Goal: Task Accomplishment & Management: Use online tool/utility

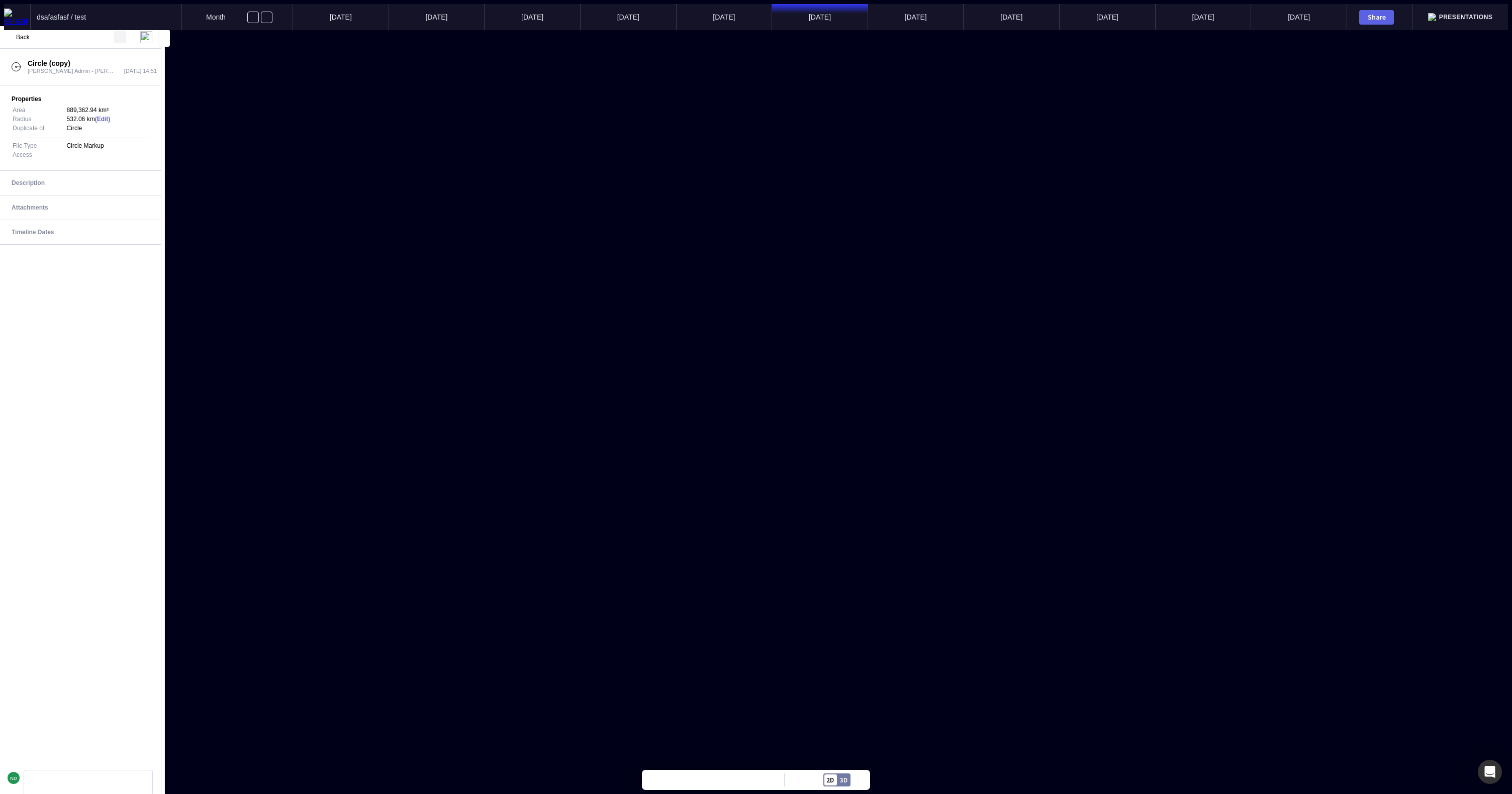
click at [123, 37] on mapp-icon at bounding box center [120, 37] width 12 height 12
click at [112, 30] on div at bounding box center [756, 30] width 1504 height 0
click at [18, 40] on span "Back" at bounding box center [23, 37] width 13 height 7
click at [59, 191] on p "Circle (copy)" at bounding box center [64, 194] width 34 height 7
click at [23, 40] on span "Back" at bounding box center [23, 37] width 13 height 7
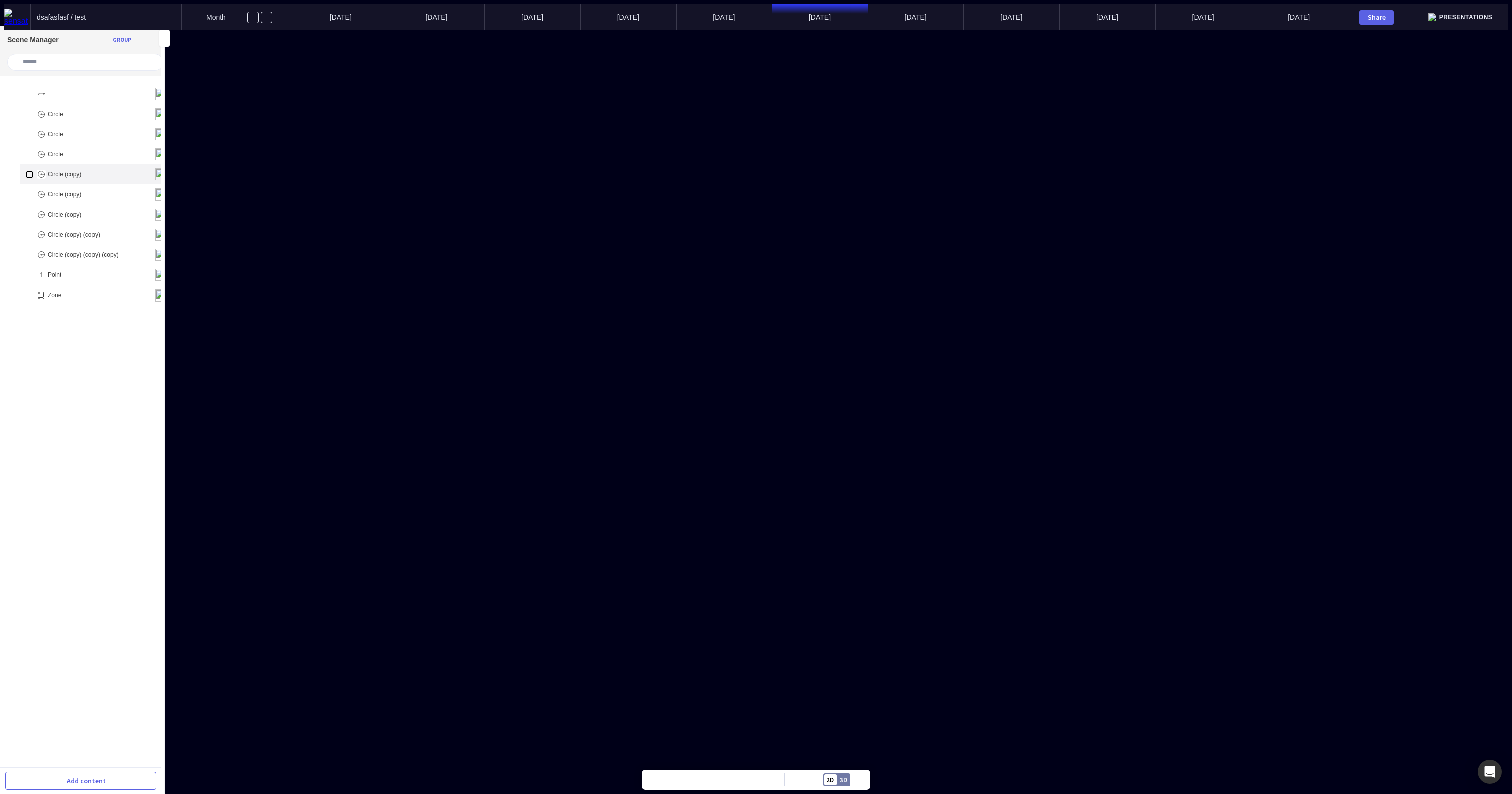
click at [66, 173] on div "Circle (copy)" at bounding box center [97, 174] width 153 height 20
click at [19, 34] on span "Back" at bounding box center [23, 37] width 13 height 7
click at [66, 232] on div "Circle (copy) (copy)" at bounding box center [97, 235] width 153 height 20
click at [26, 29] on div "Back" at bounding box center [80, 37] width 161 height 22
click at [26, 34] on span "Back" at bounding box center [23, 37] width 13 height 7
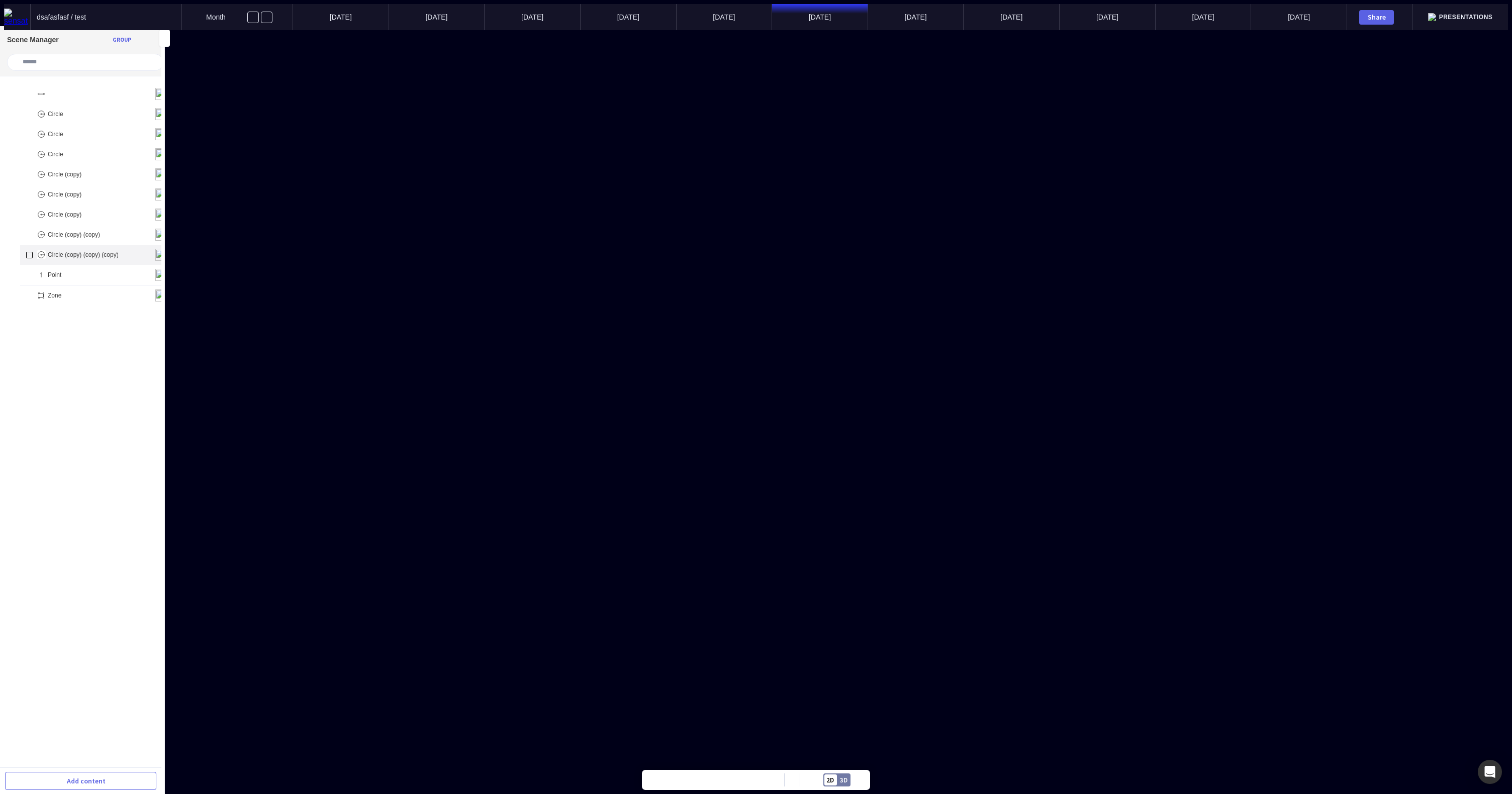
click at [86, 251] on p "Circle (copy) (copy) (copy)" at bounding box center [83, 254] width 71 height 7
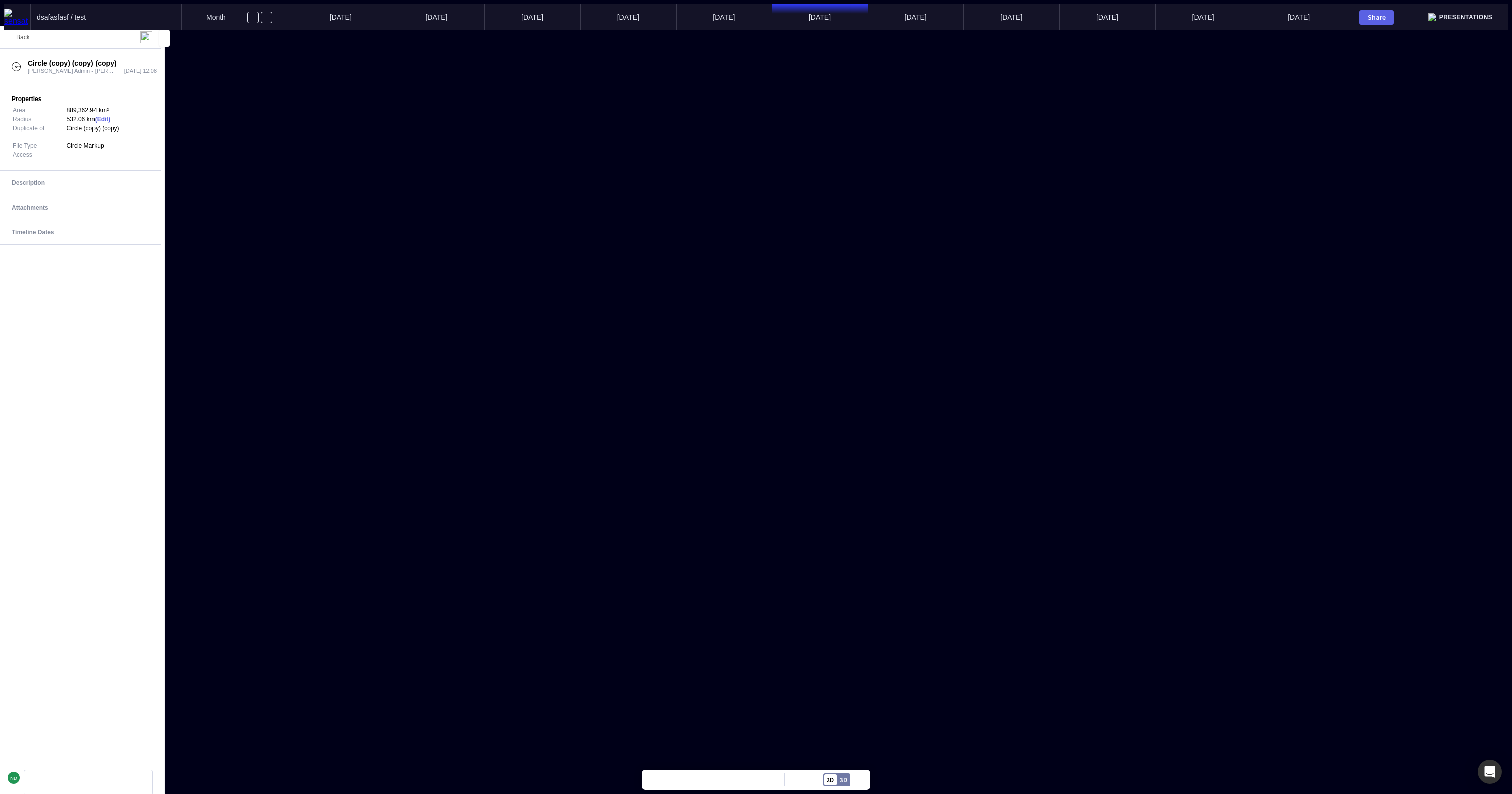
click at [17, 38] on span "Back" at bounding box center [23, 37] width 13 height 7
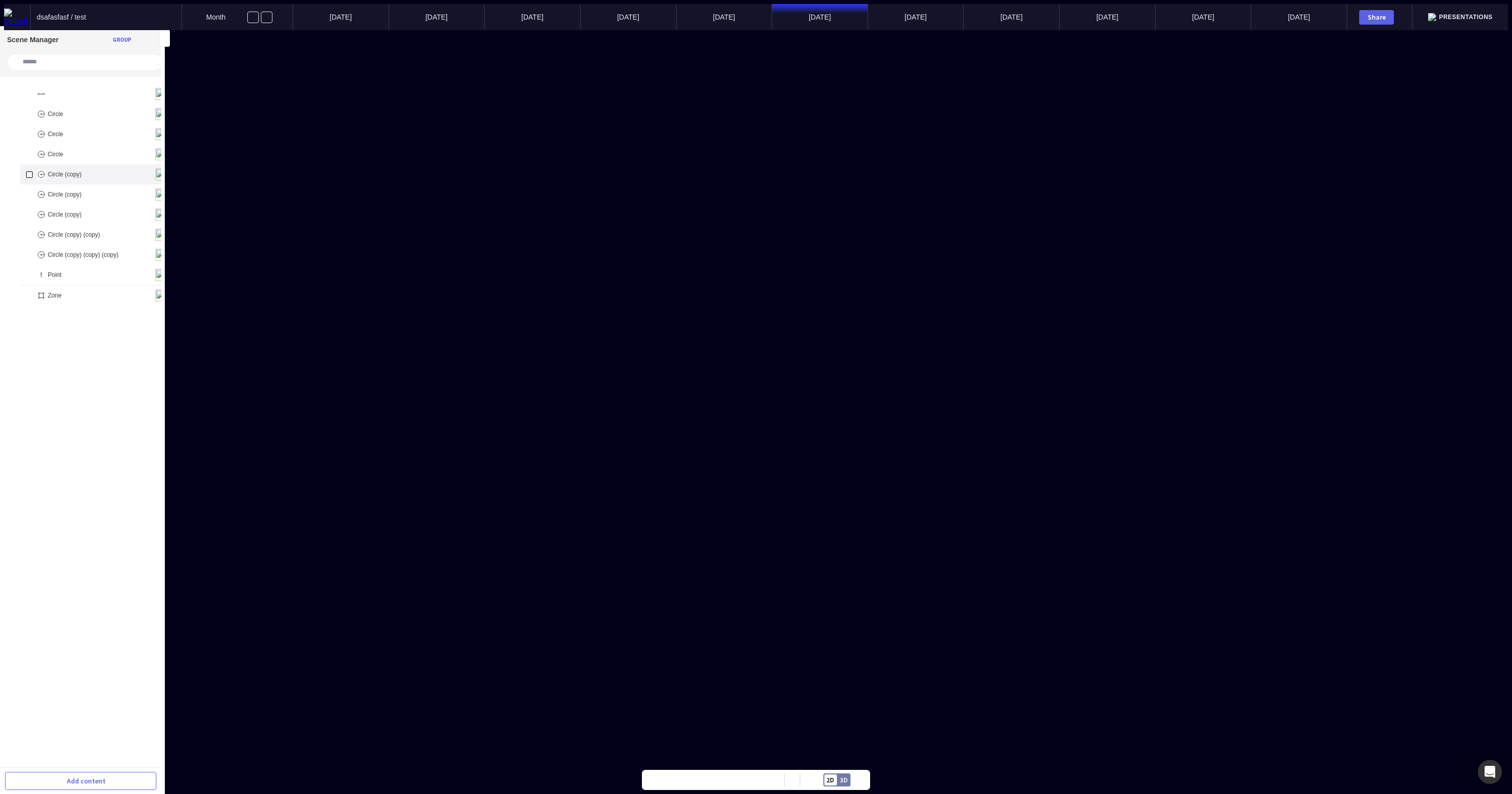
click at [54, 171] on p "Circle (copy)" at bounding box center [64, 174] width 34 height 7
click at [21, 37] on span "Back" at bounding box center [23, 37] width 13 height 7
click at [56, 144] on div "Circle" at bounding box center [97, 154] width 153 height 20
click at [118, 37] on mapp-icon at bounding box center [120, 37] width 12 height 12
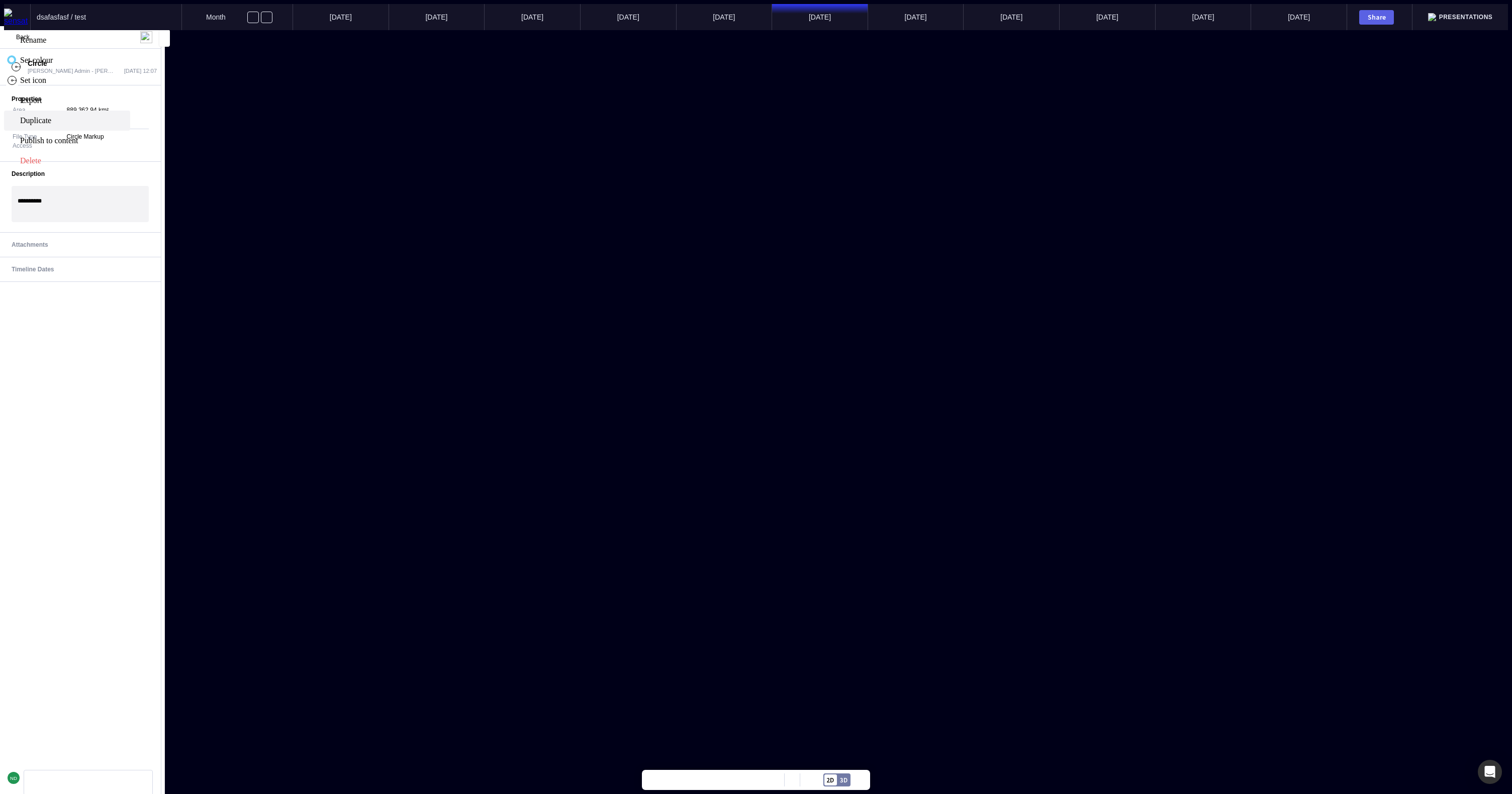
click at [93, 117] on span "Duplicate" at bounding box center [74, 120] width 108 height 9
